Goal: Task Accomplishment & Management: Manage account settings

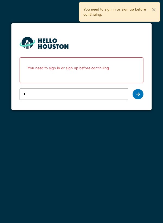
type input "**********"
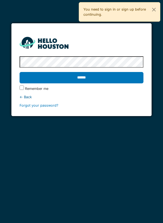
click at [114, 79] on input "******" at bounding box center [82, 77] width 124 height 11
